Goal: Task Accomplishment & Management: Manage account settings

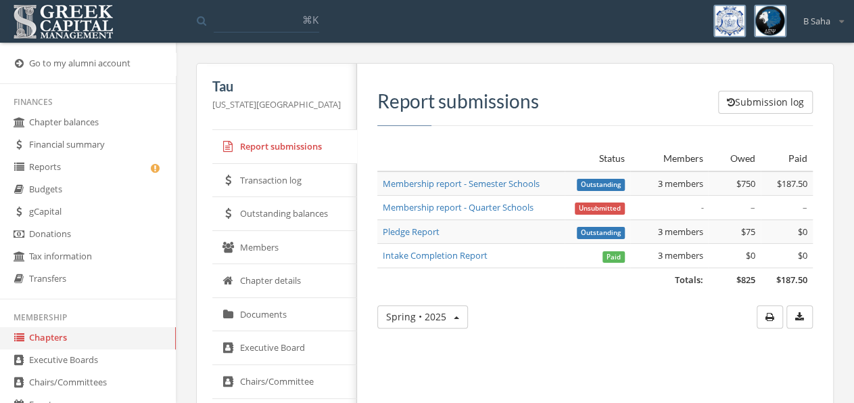
click at [113, 168] on link "Reports" at bounding box center [88, 167] width 176 height 22
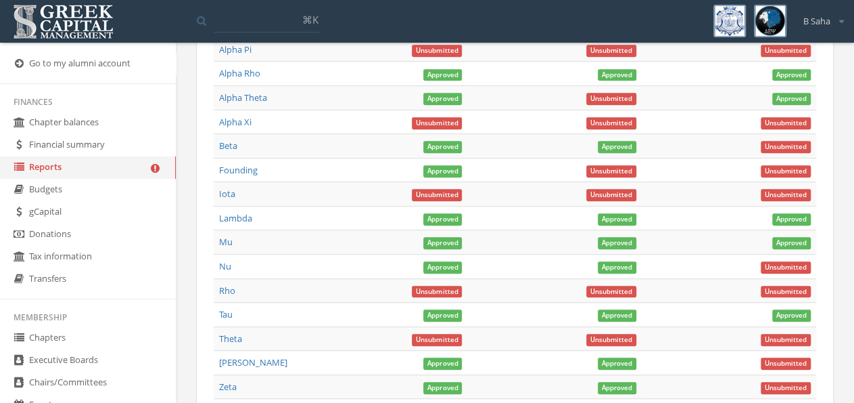
scroll to position [493, 0]
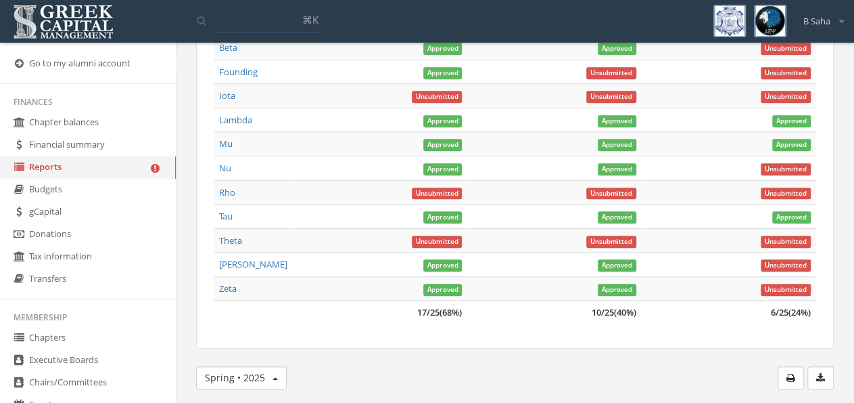
click at [256, 371] on button "Spring • 2025" at bounding box center [241, 377] width 91 height 23
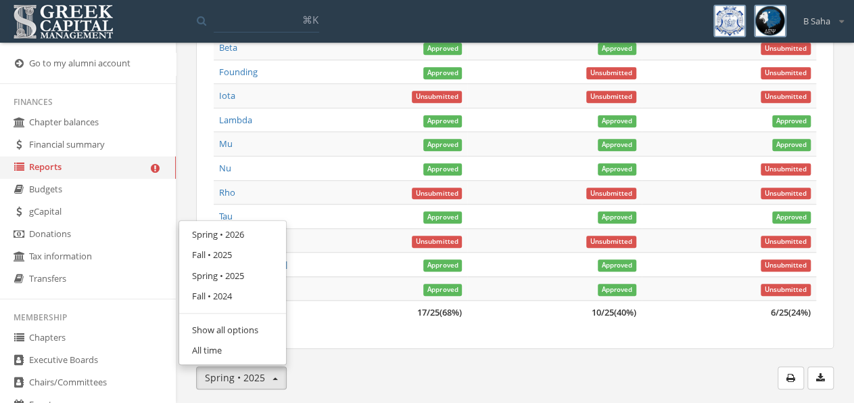
click at [231, 252] on link "Fall • 2025" at bounding box center [232, 254] width 97 height 21
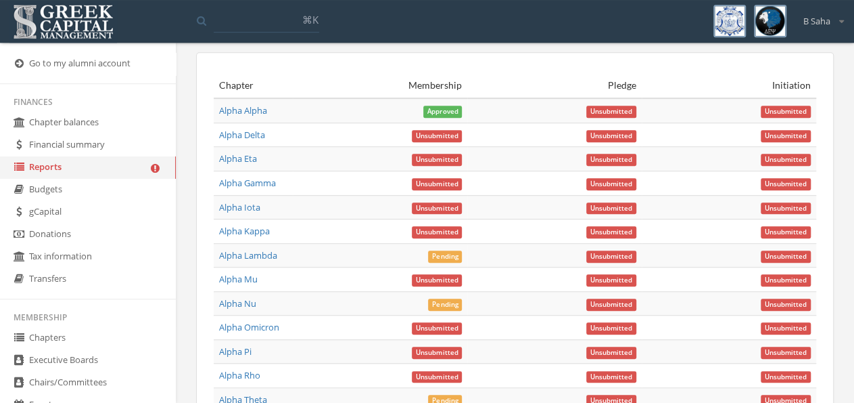
scroll to position [415, 0]
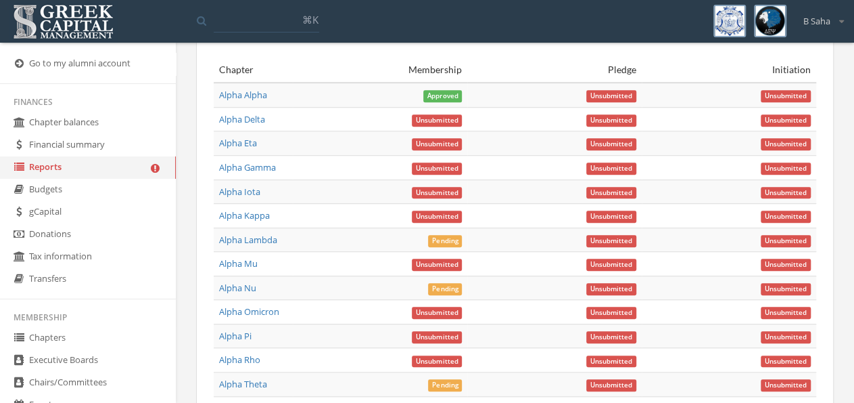
click at [247, 294] on link "Alpha Nu" at bounding box center [237, 287] width 37 height 12
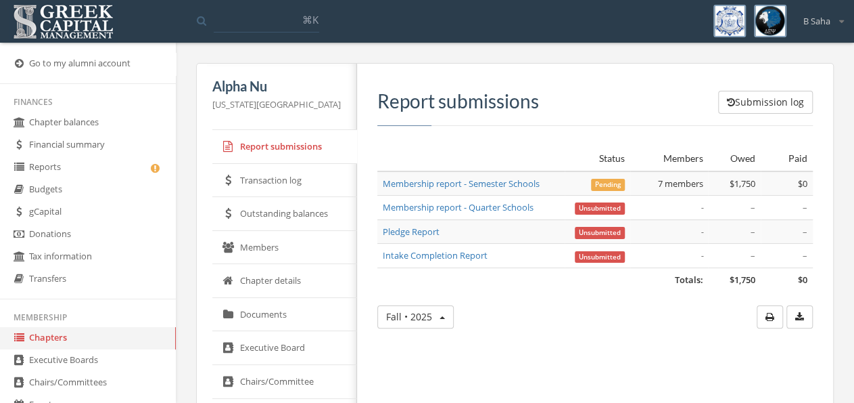
click at [482, 182] on link "Membership report - Semester Schools" at bounding box center [461, 183] width 157 height 12
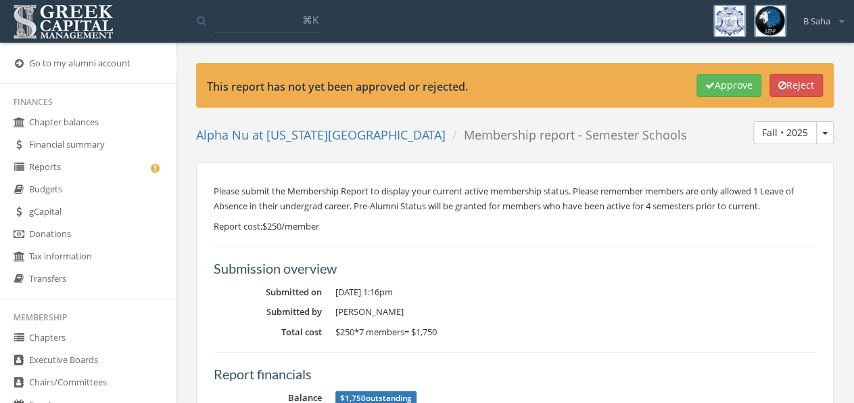
click at [808, 79] on button "Reject" at bounding box center [796, 85] width 53 height 23
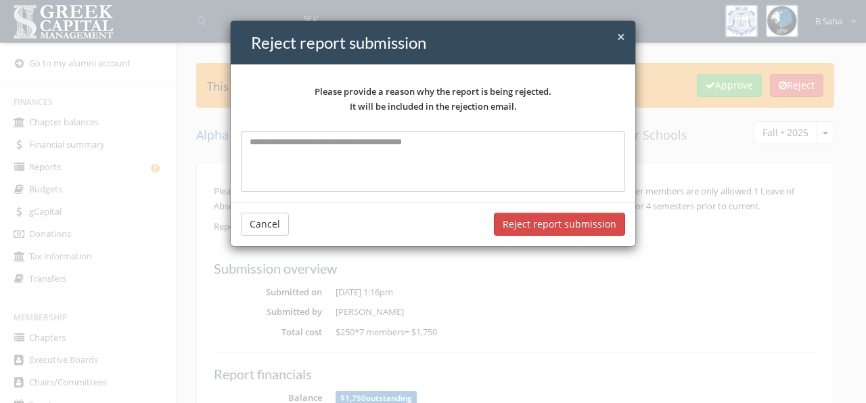
click at [472, 154] on textarea at bounding box center [433, 161] width 384 height 60
type textarea "**********"
click at [541, 223] on button "Reject report submission" at bounding box center [559, 223] width 131 height 23
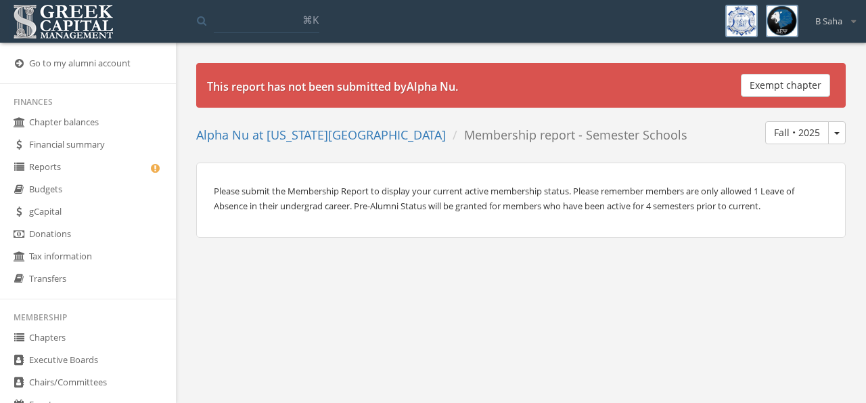
click at [70, 164] on link "Reports" at bounding box center [88, 167] width 176 height 22
